Goal: Obtain resource: Obtain resource

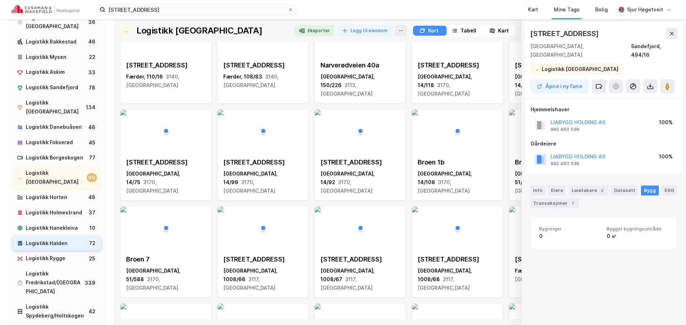
scroll to position [70, 0]
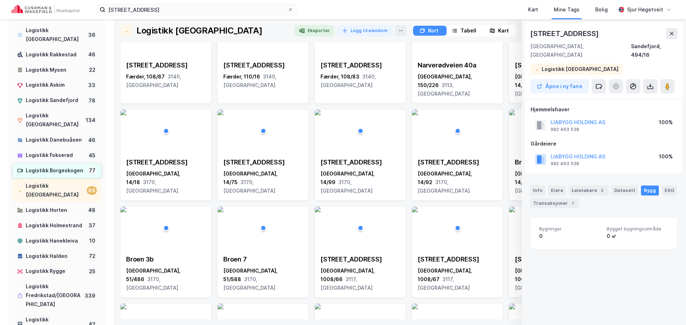
click at [59, 171] on div "Logistikk Borgeskogen" at bounding box center [55, 170] width 59 height 9
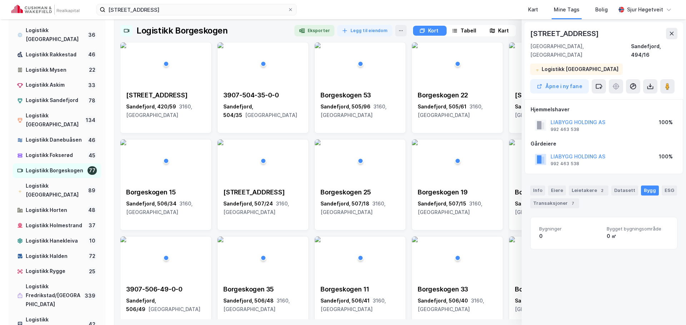
click at [668, 32] on button at bounding box center [671, 33] width 11 height 11
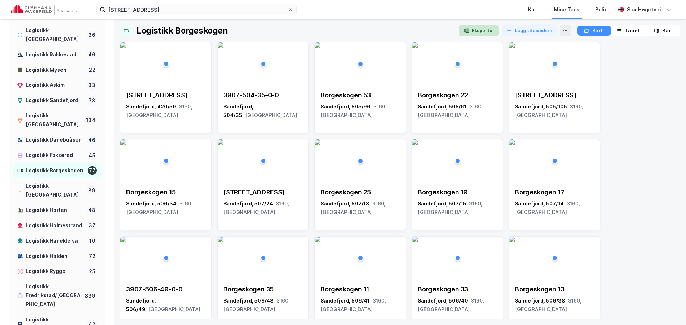
click at [485, 32] on button "Eksporter" at bounding box center [479, 30] width 40 height 11
click at [357, 117] on div "[GEOGRAPHIC_DATA], 505/96 3160, [GEOGRAPHIC_DATA]" at bounding box center [359, 110] width 79 height 17
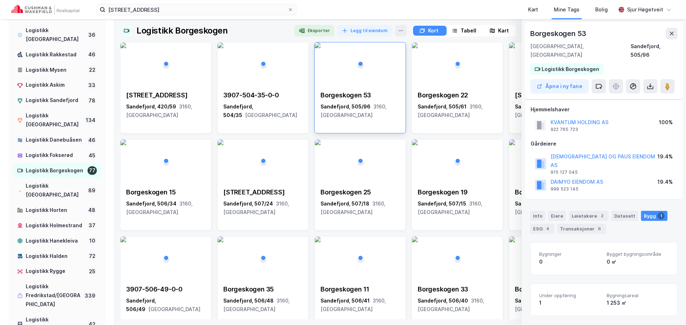
scroll to position [62, 0]
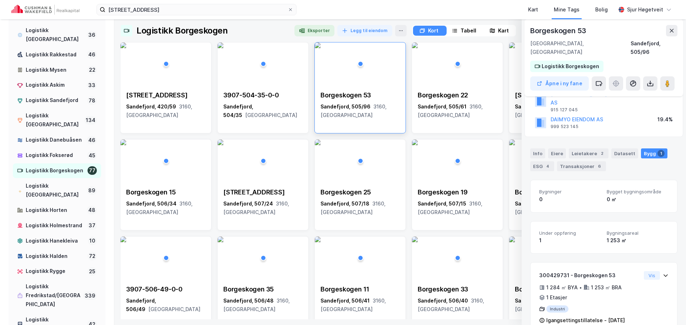
drag, startPoint x: 676, startPoint y: 28, endPoint x: 681, endPoint y: 28, distance: 5.4
click at [676, 28] on button at bounding box center [671, 30] width 11 height 11
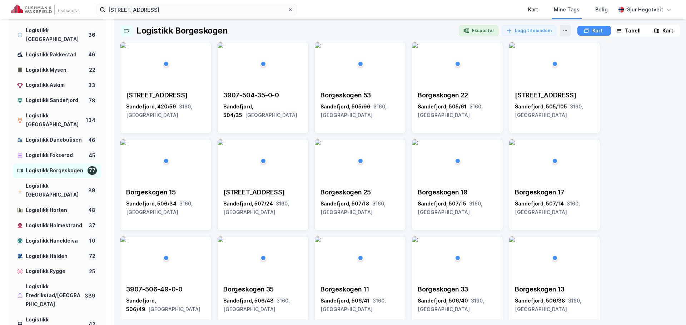
scroll to position [70, 0]
click at [75, 11] on img at bounding box center [45, 10] width 68 height 10
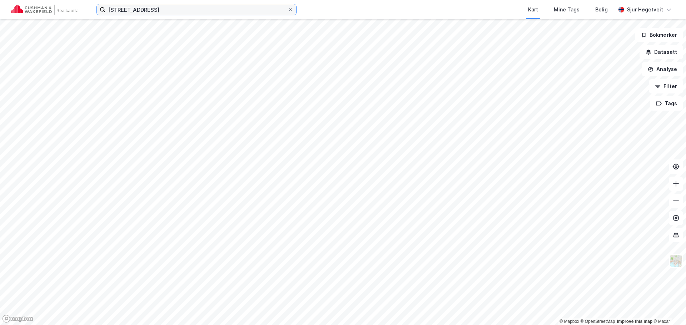
click at [220, 7] on input "[STREET_ADDRESS]" at bounding box center [196, 9] width 182 height 11
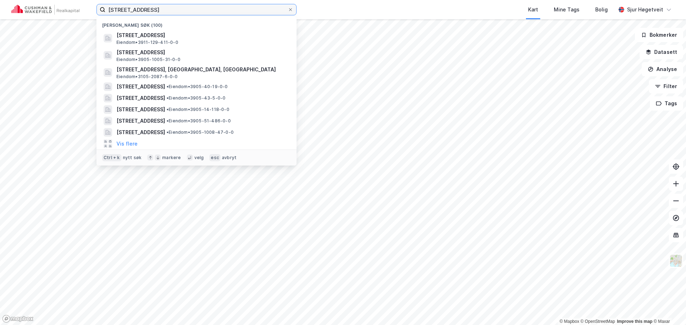
click at [220, 7] on input "[STREET_ADDRESS]" at bounding box center [196, 9] width 182 height 11
paste input "Borgeskogen 65"
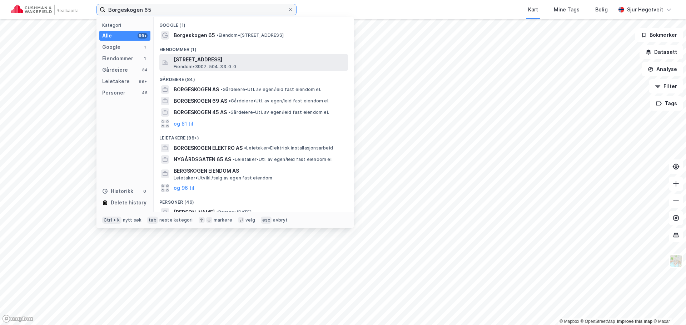
type input "Borgeskogen 65"
click at [241, 59] on span "[STREET_ADDRESS]" at bounding box center [259, 59] width 171 height 9
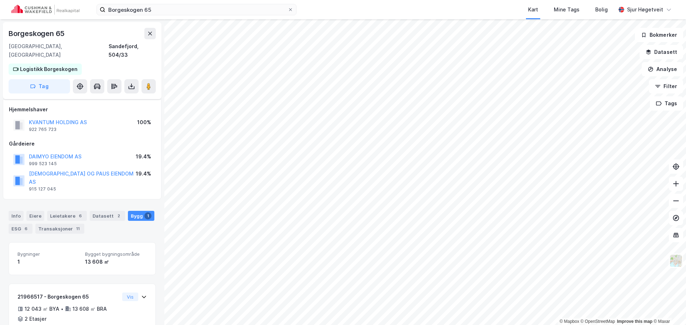
scroll to position [21, 0]
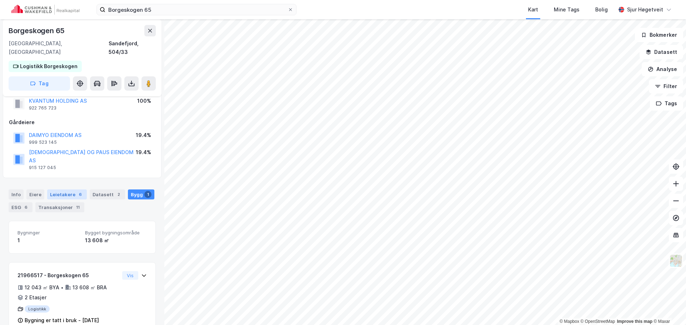
click at [77, 191] on div "6" at bounding box center [80, 194] width 7 height 7
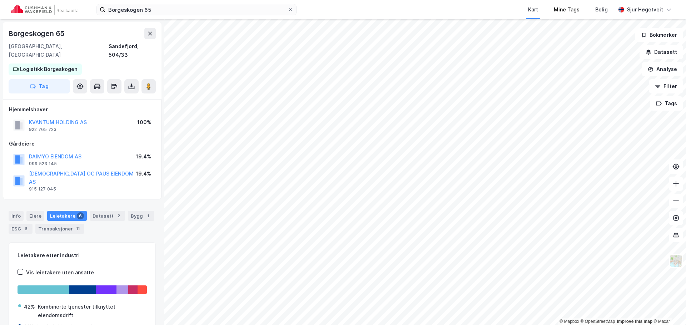
click at [552, 3] on div "Mine Tags" at bounding box center [566, 9] width 41 height 19
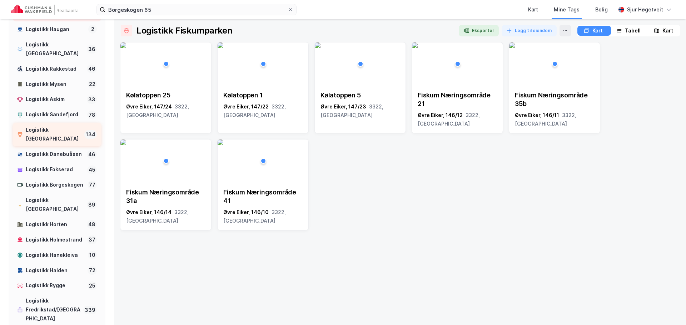
scroll to position [71, 0]
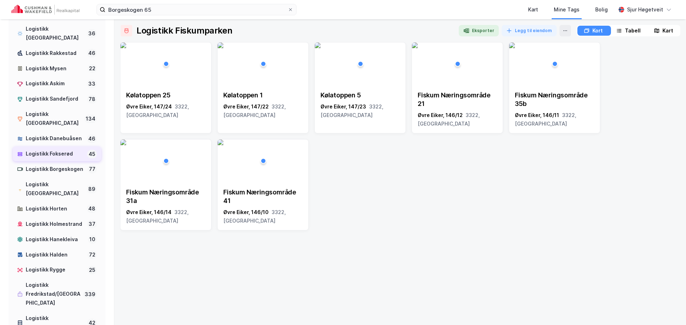
click at [70, 155] on div "Logistikk Fokserød" at bounding box center [55, 154] width 59 height 9
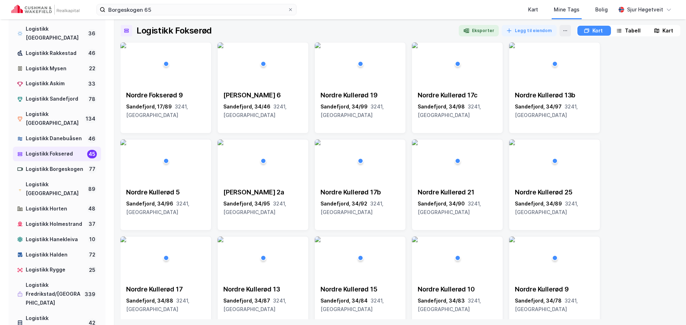
click at [479, 27] on button "Eksporter" at bounding box center [479, 30] width 40 height 11
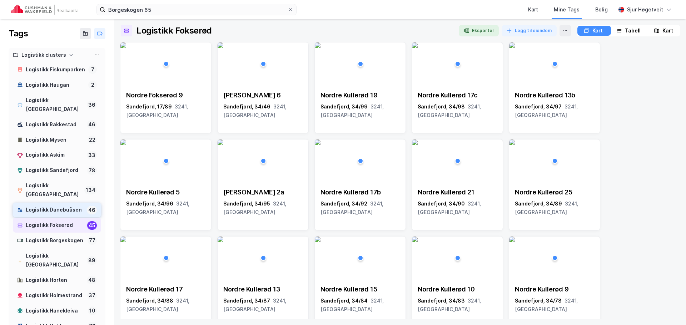
click at [55, 211] on div "Logistikk Danebuåsen" at bounding box center [55, 210] width 58 height 9
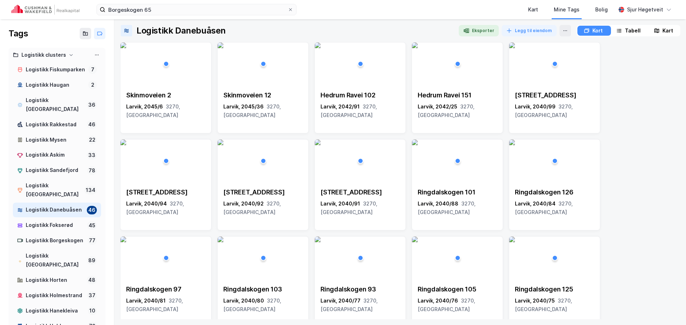
click at [486, 32] on button "Eksporter" at bounding box center [479, 30] width 40 height 11
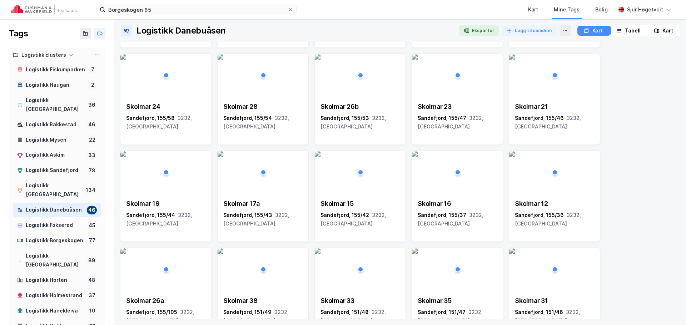
scroll to position [607, 0]
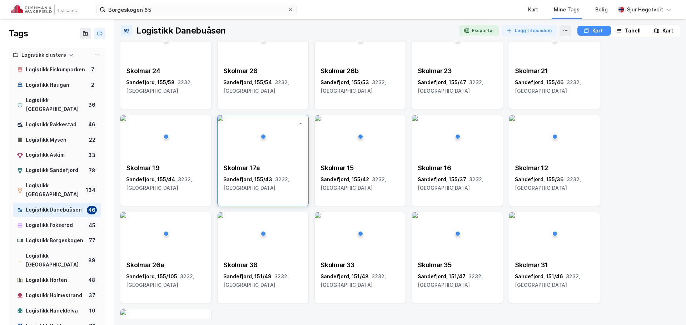
click at [292, 174] on div "[STREET_ADDRESS]" at bounding box center [262, 178] width 79 height 29
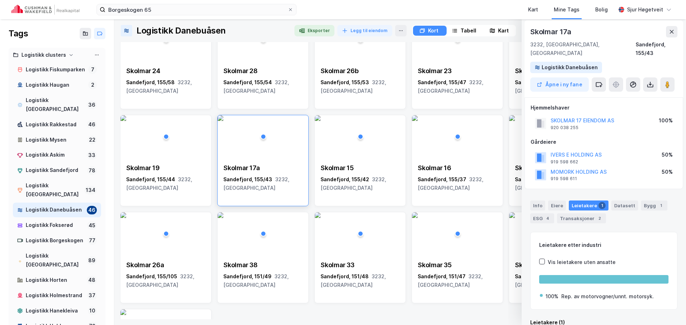
scroll to position [0, 0]
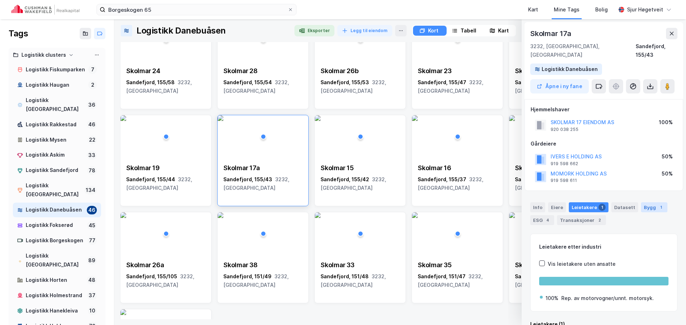
click at [648, 202] on div "Bygg 1" at bounding box center [654, 207] width 26 height 10
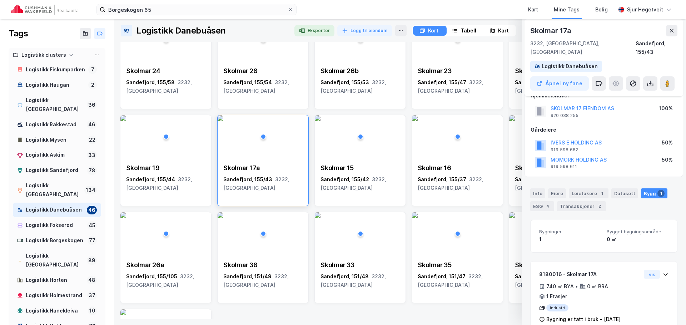
scroll to position [21, 0]
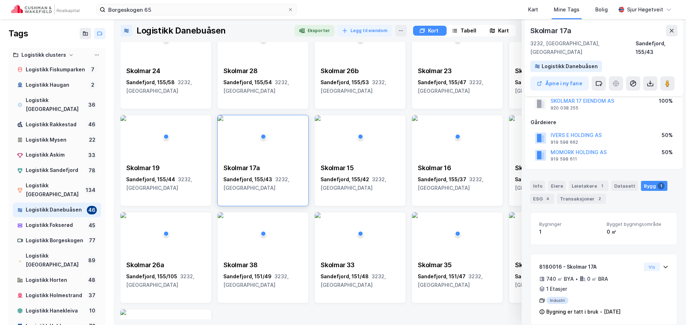
drag, startPoint x: 674, startPoint y: 26, endPoint x: 683, endPoint y: 29, distance: 9.5
click at [674, 26] on button at bounding box center [671, 30] width 11 height 11
